Goal: Find specific page/section: Find specific page/section

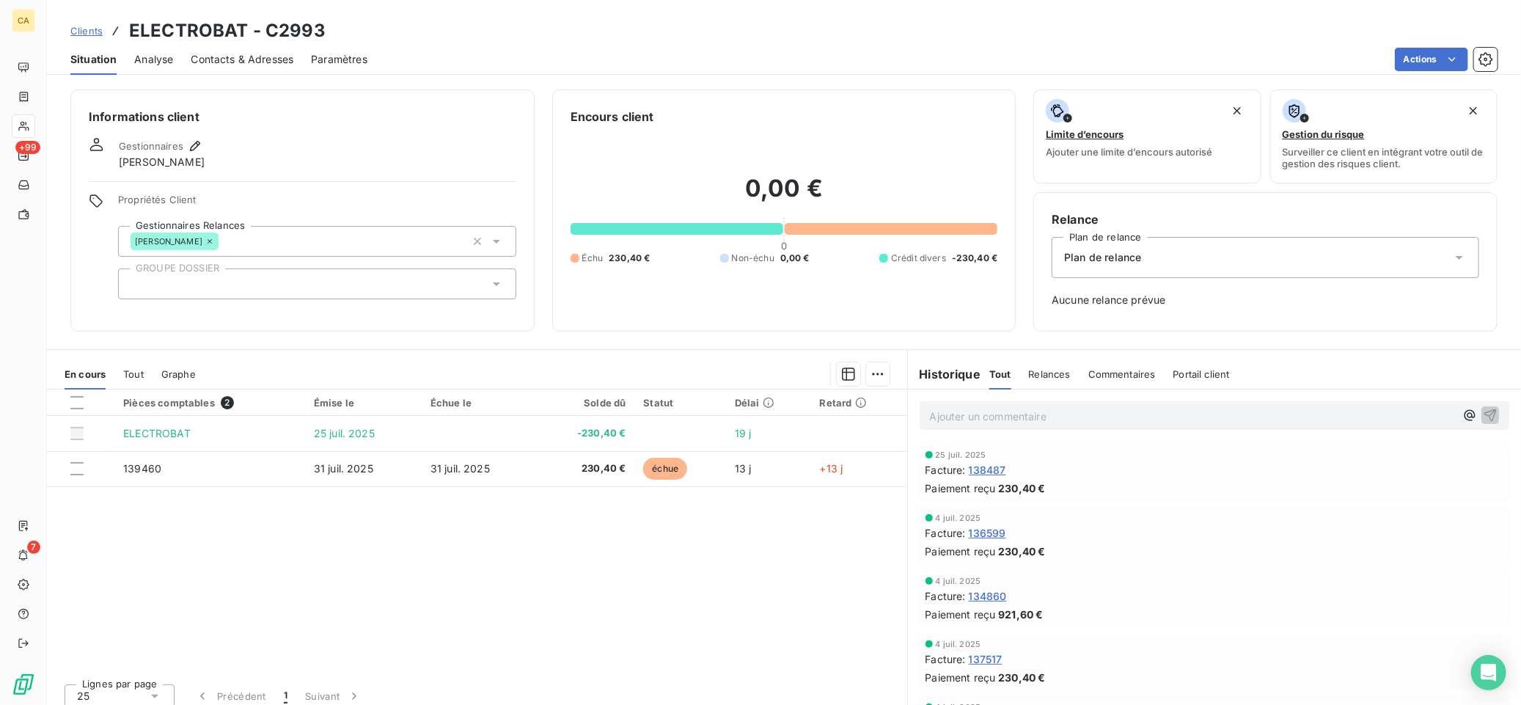
click at [1031, 372] on span "Relances" at bounding box center [1050, 374] width 42 height 12
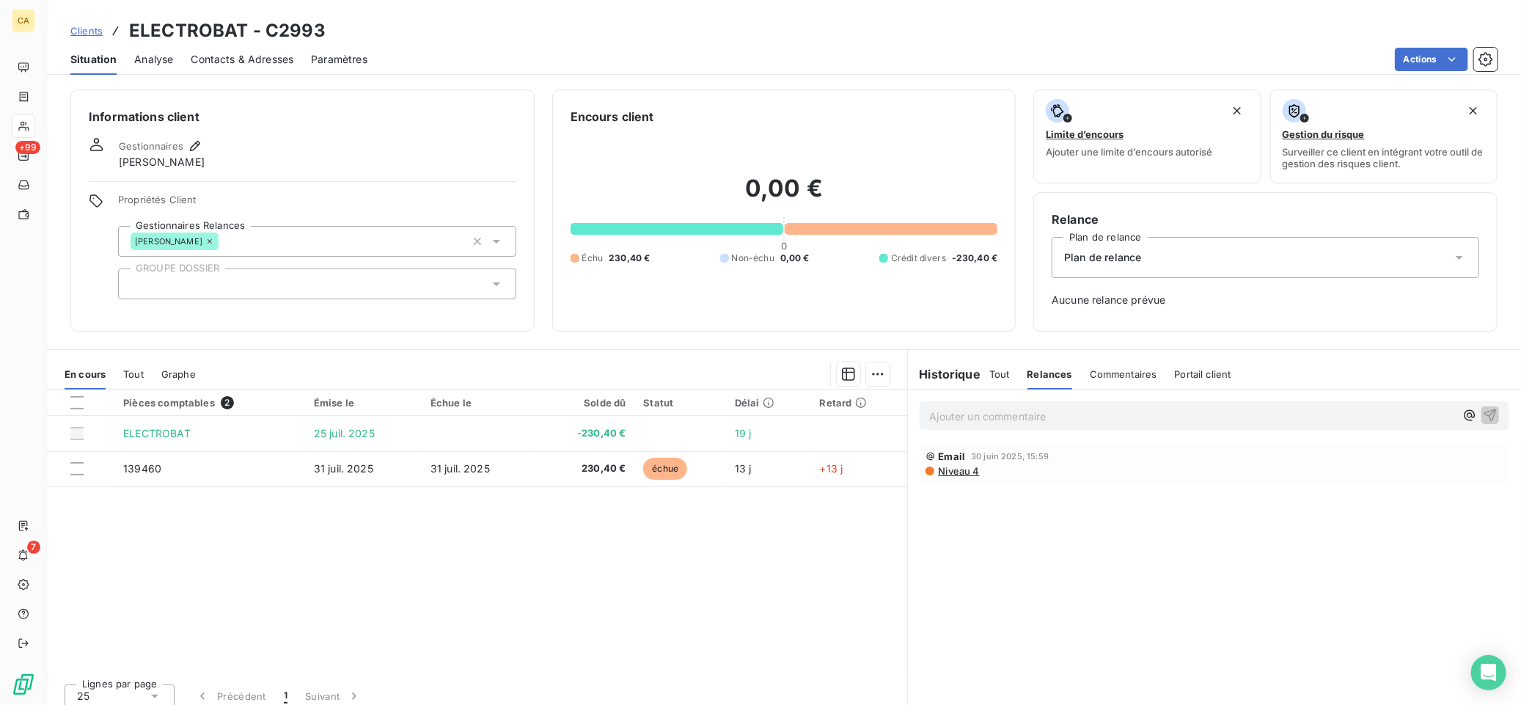
click at [937, 377] on h6 "Historique" at bounding box center [944, 374] width 73 height 18
click at [990, 374] on span "Tout" at bounding box center [1000, 374] width 21 height 12
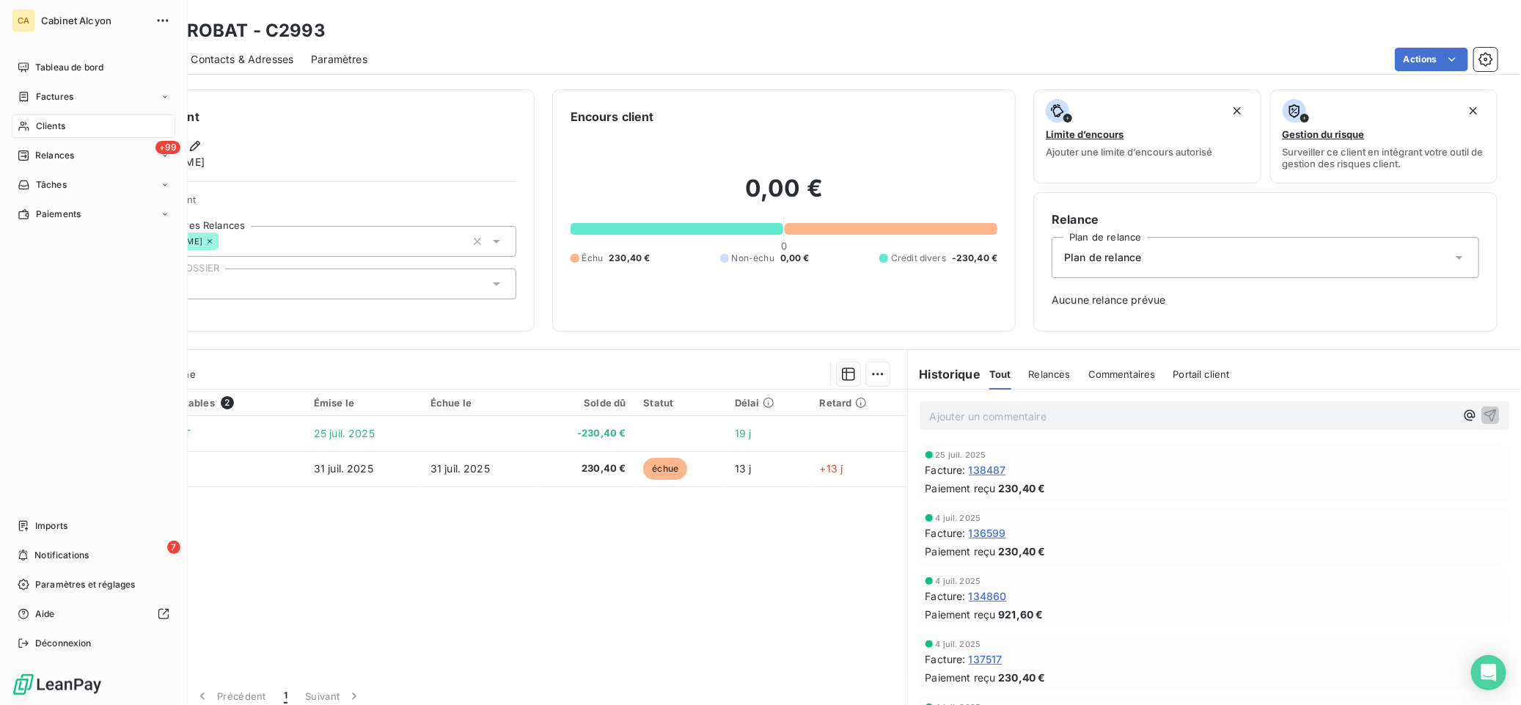
click at [51, 125] on span "Clients" at bounding box center [50, 126] width 29 height 13
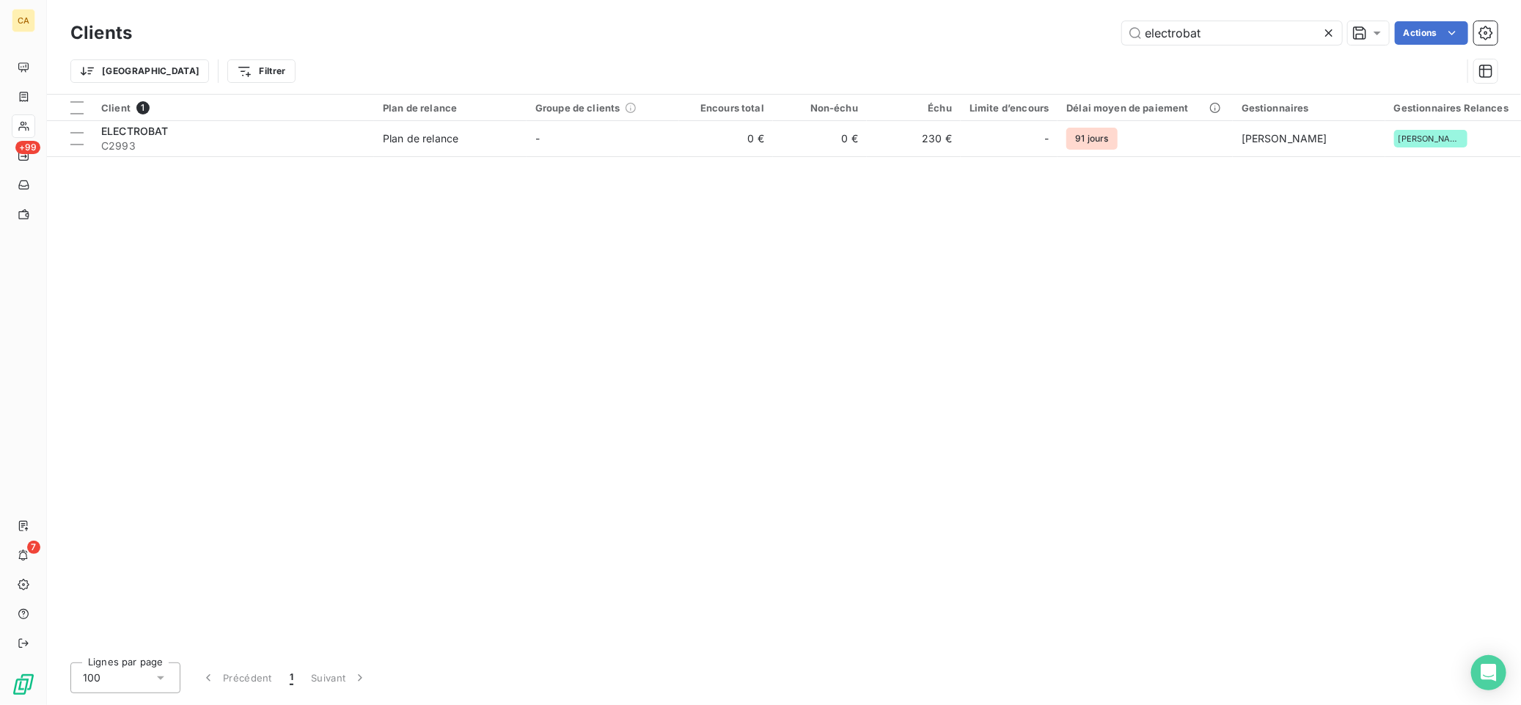
click at [1331, 32] on icon at bounding box center [1329, 33] width 15 height 15
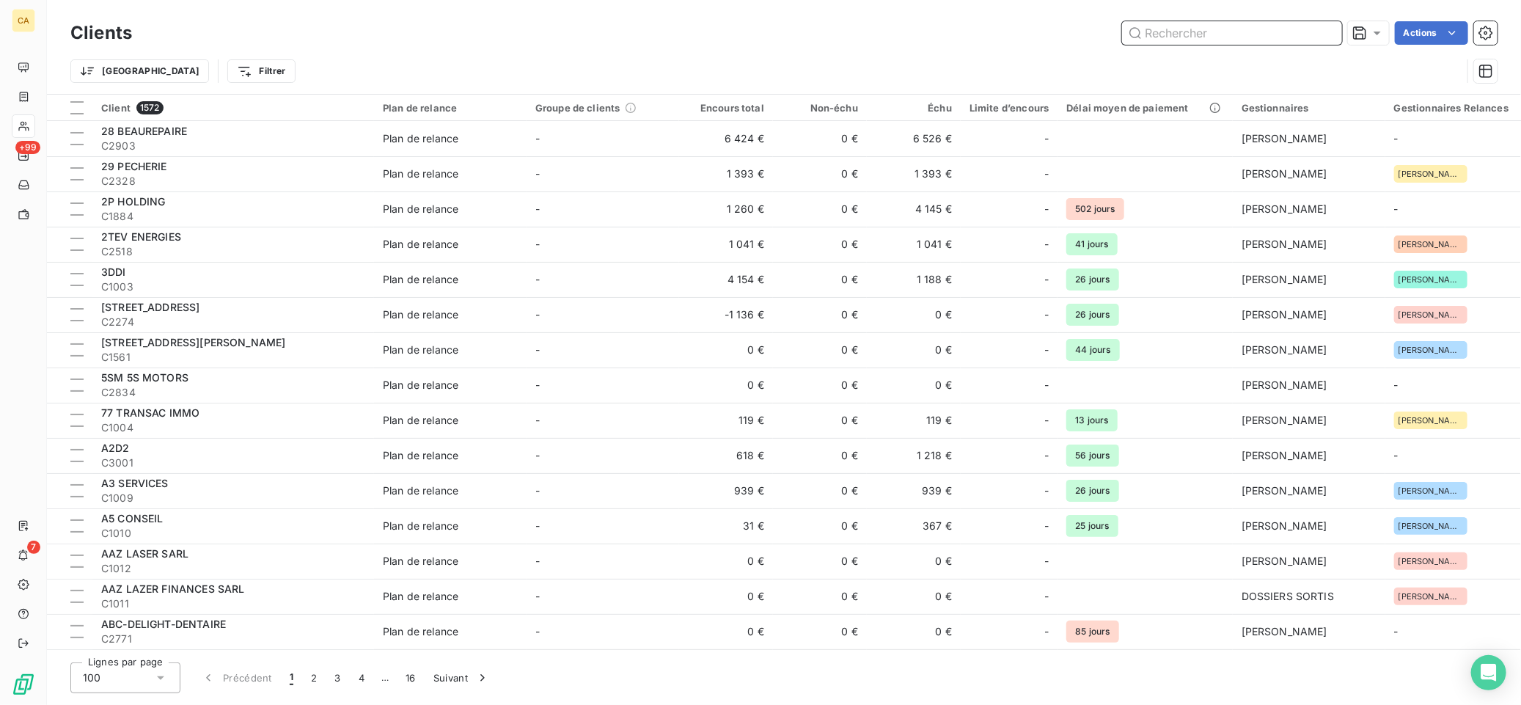
click at [1175, 34] on input "text" at bounding box center [1232, 32] width 220 height 23
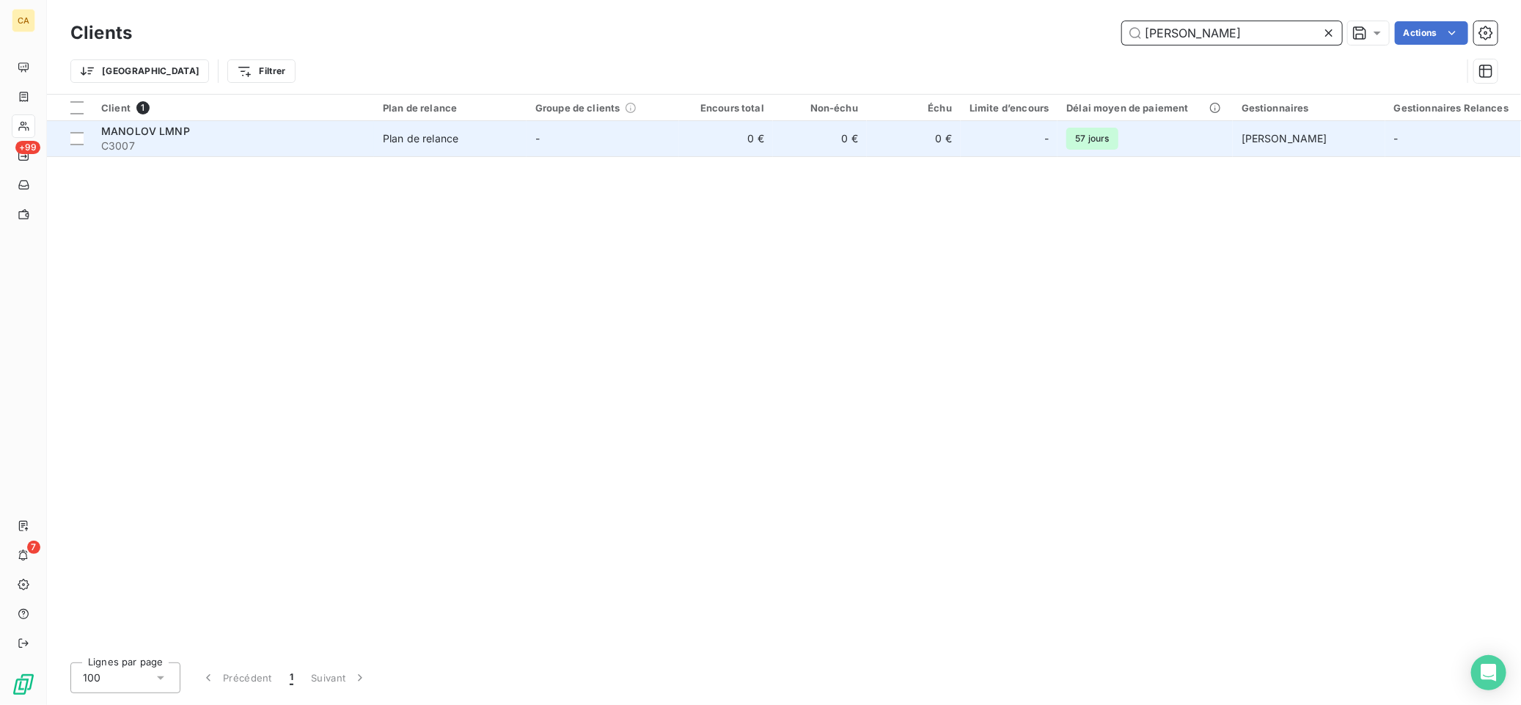
type input "[PERSON_NAME]"
click at [140, 131] on span "MANOLOV LMNP" at bounding box center [145, 131] width 89 height 12
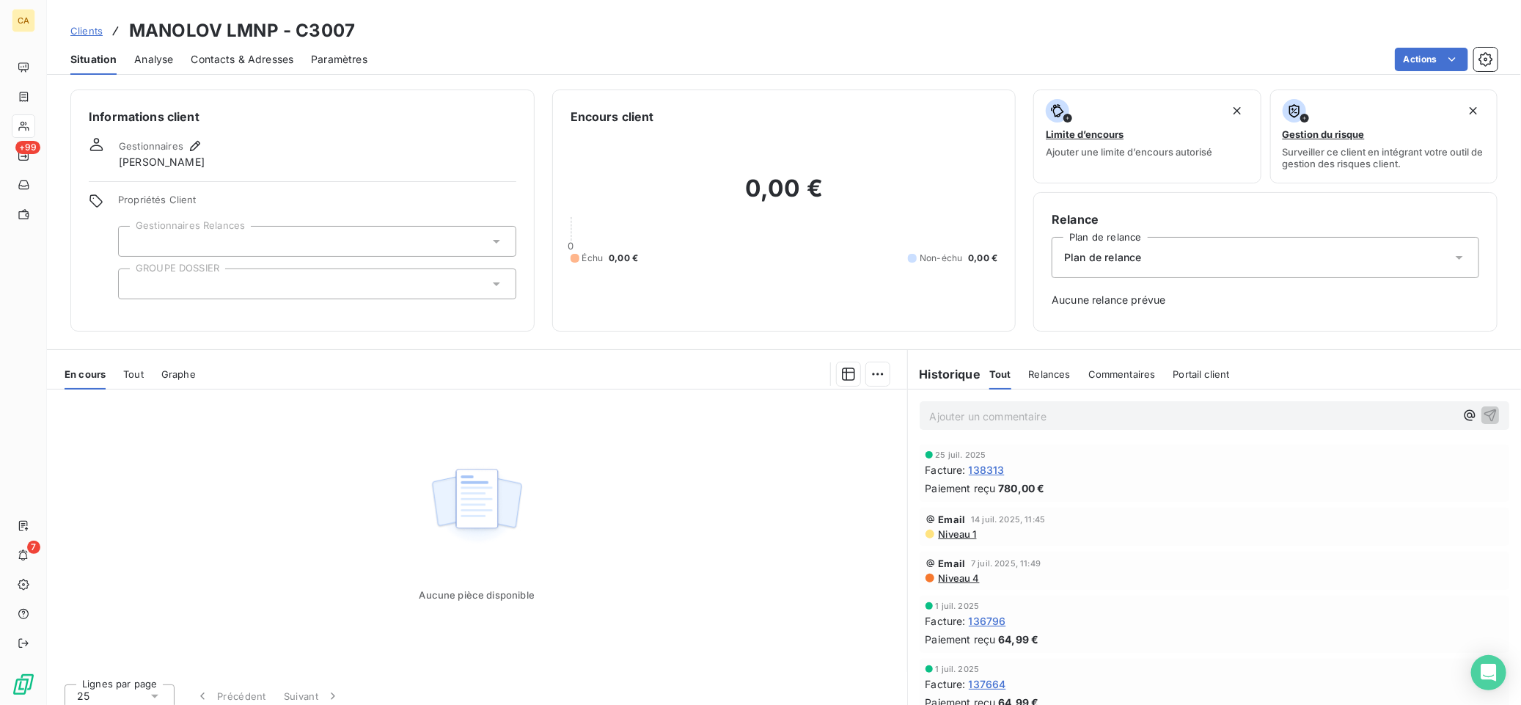
click at [943, 379] on h6 "Historique" at bounding box center [944, 374] width 73 height 18
click at [132, 372] on span "Tout" at bounding box center [133, 374] width 21 height 12
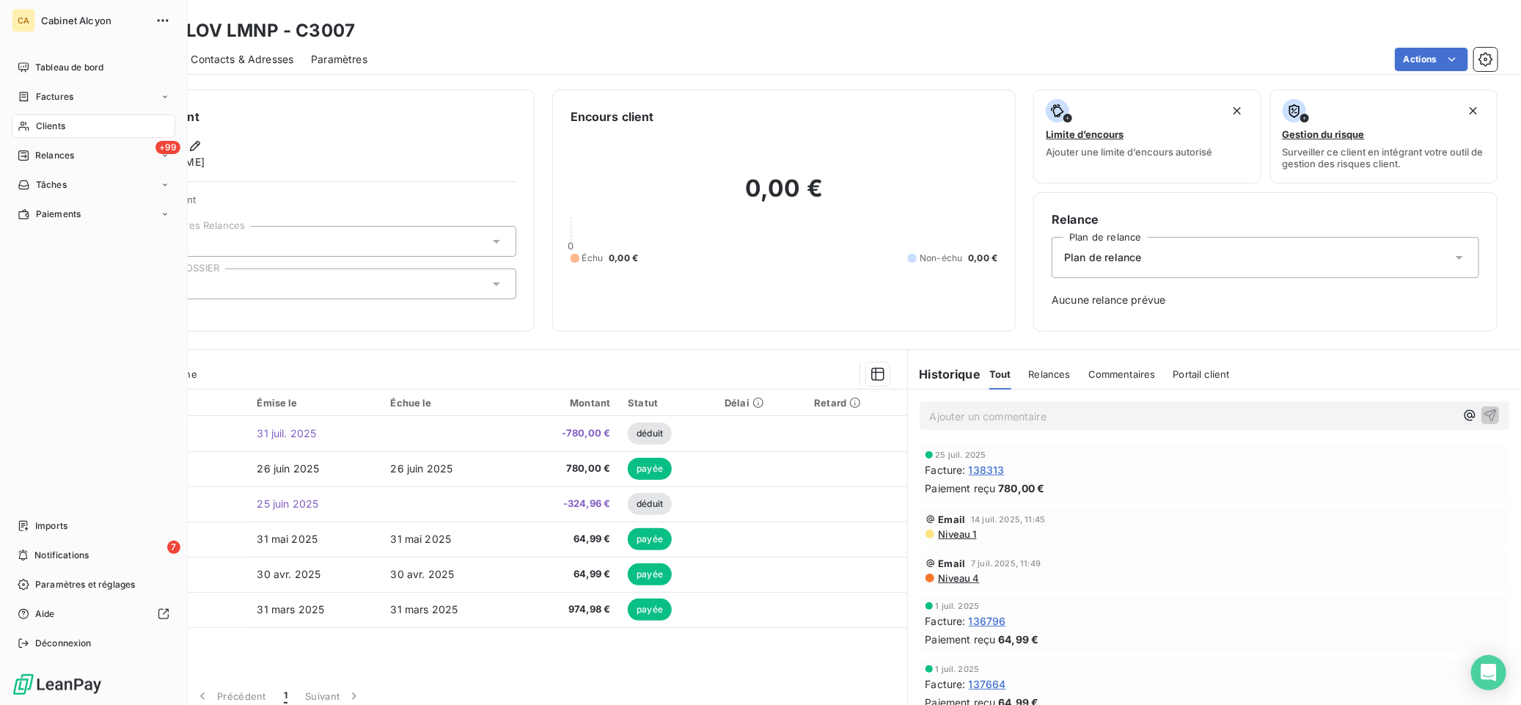
click at [45, 122] on span "Clients" at bounding box center [50, 126] width 29 height 13
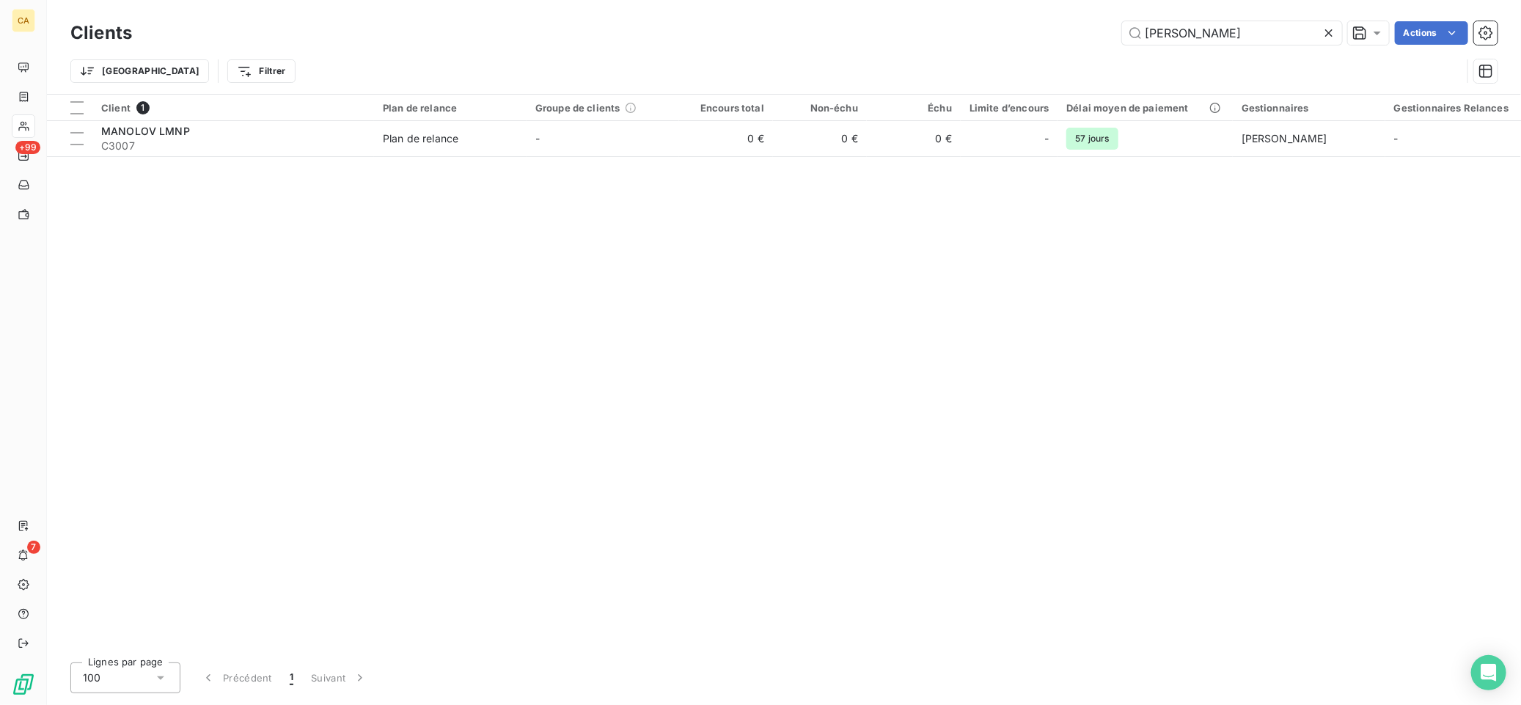
drag, startPoint x: 1208, startPoint y: 23, endPoint x: 983, endPoint y: 18, distance: 225.3
click at [1007, 32] on div "manolov Actions" at bounding box center [824, 32] width 1348 height 23
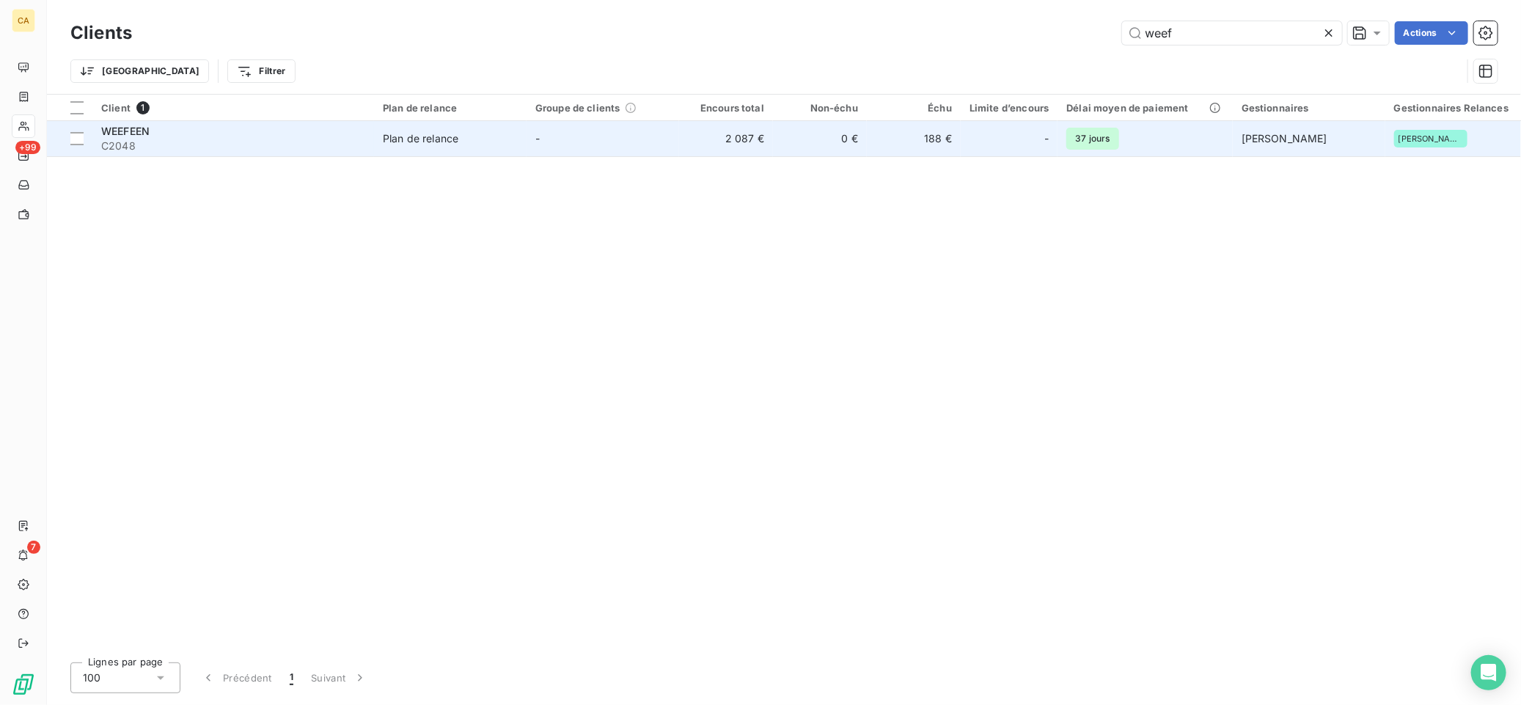
type input "weef"
click at [131, 133] on span "WEEFEEN" at bounding box center [125, 131] width 48 height 12
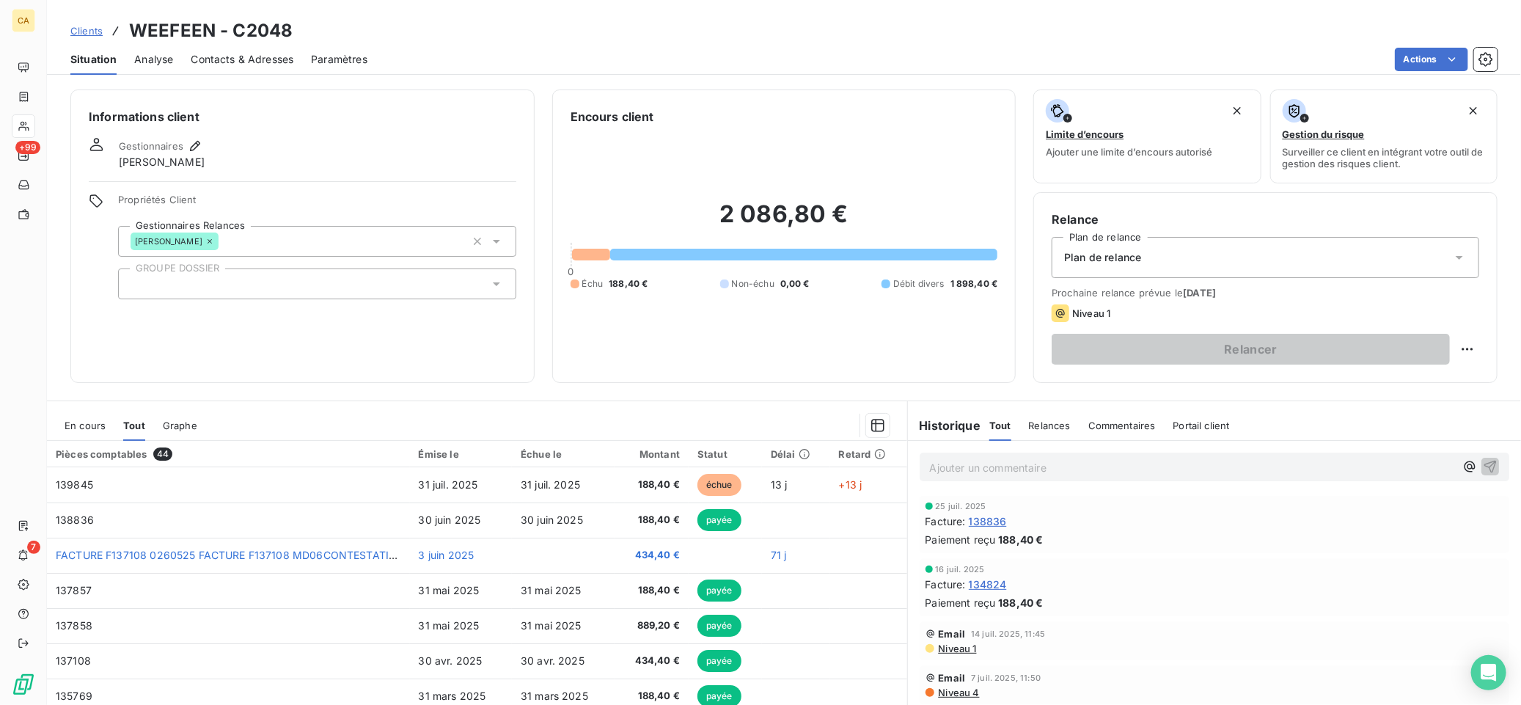
click at [84, 425] on span "En cours" at bounding box center [85, 426] width 41 height 12
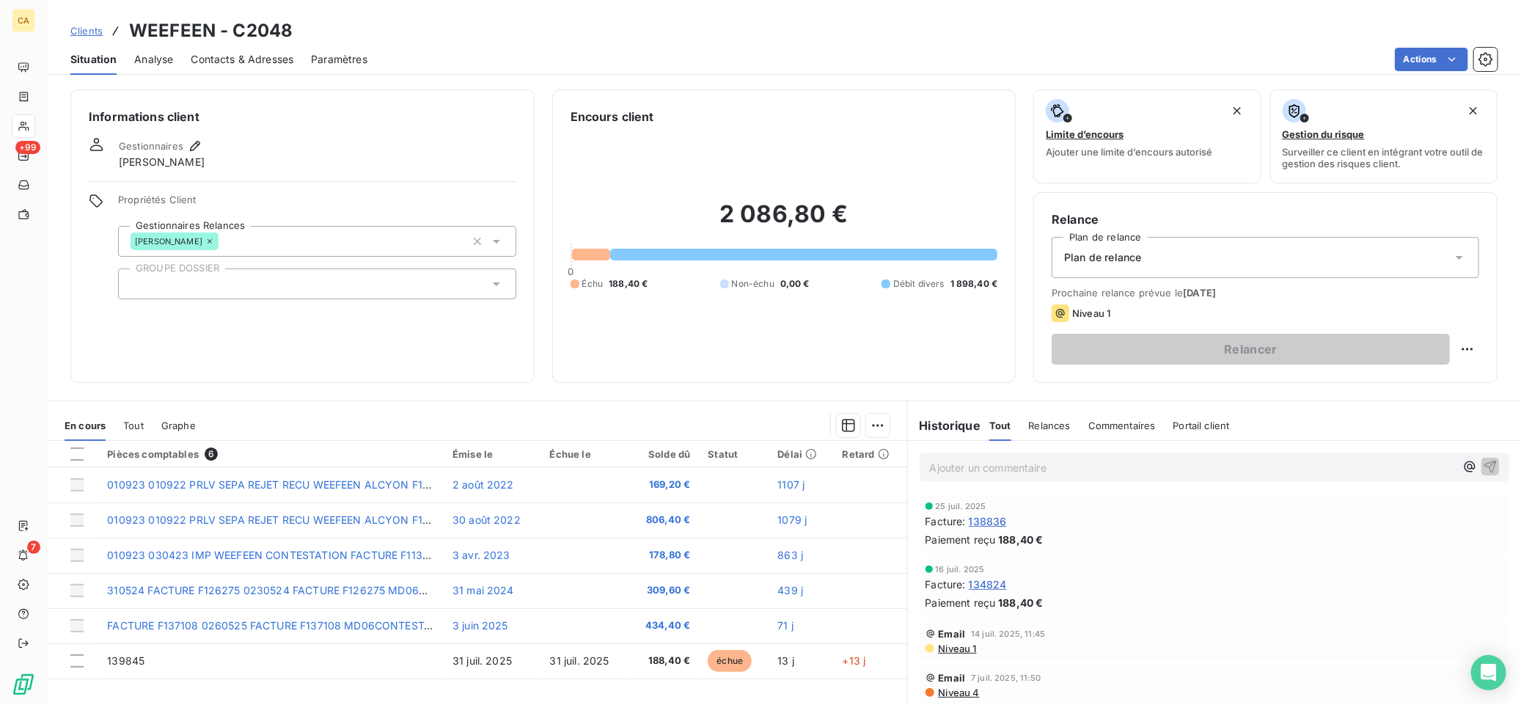
click at [135, 430] on span "Tout" at bounding box center [133, 426] width 21 height 12
